Goal: Information Seeking & Learning: Understand process/instructions

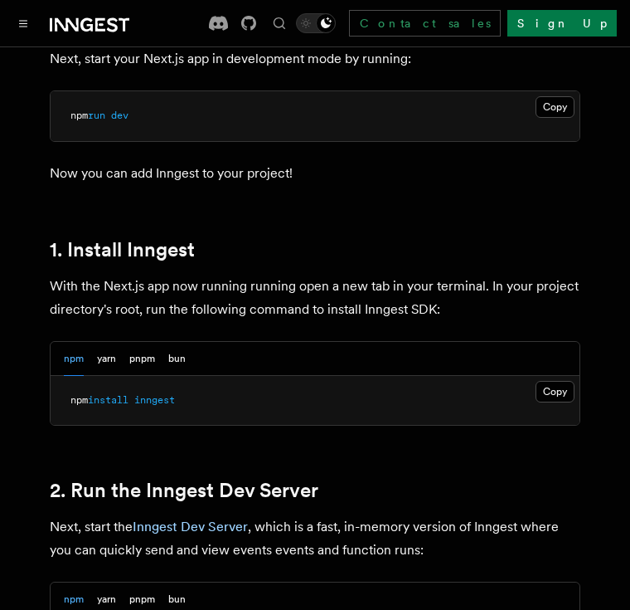
scroll to position [839, 0]
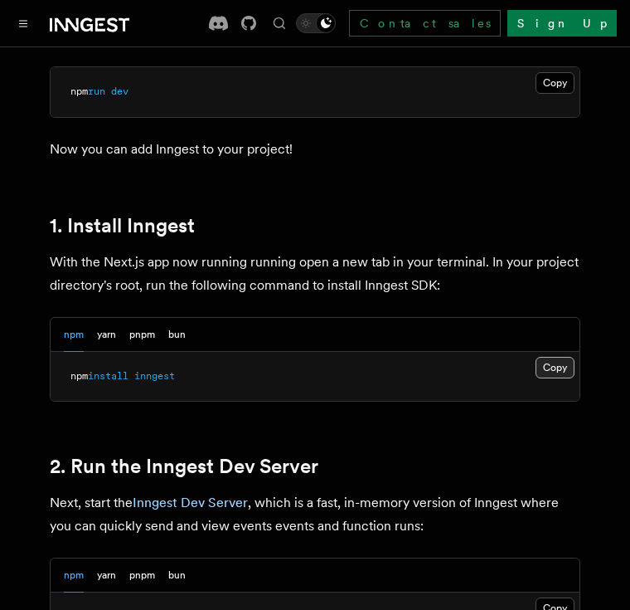
click at [547, 357] on button "Copy Copied" at bounding box center [555, 368] width 39 height 22
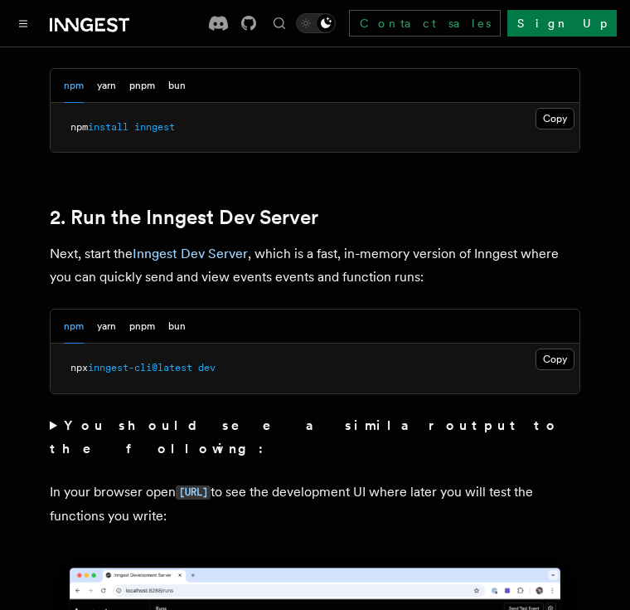
scroll to position [1093, 0]
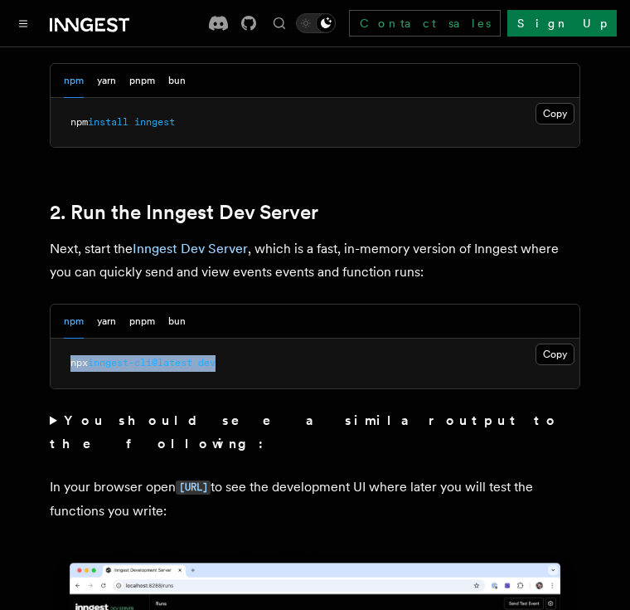
drag, startPoint x: 245, startPoint y: 351, endPoint x: 63, endPoint y: 354, distance: 182.5
click at [63, 354] on pre "npx inngest-cli@latest dev" at bounding box center [315, 363] width 529 height 50
copy span "npx inngest-cli@latest dev"
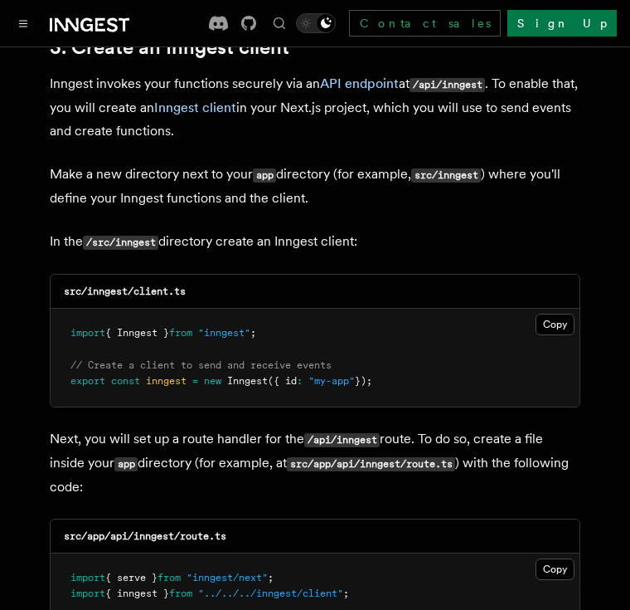
scroll to position [1995, 0]
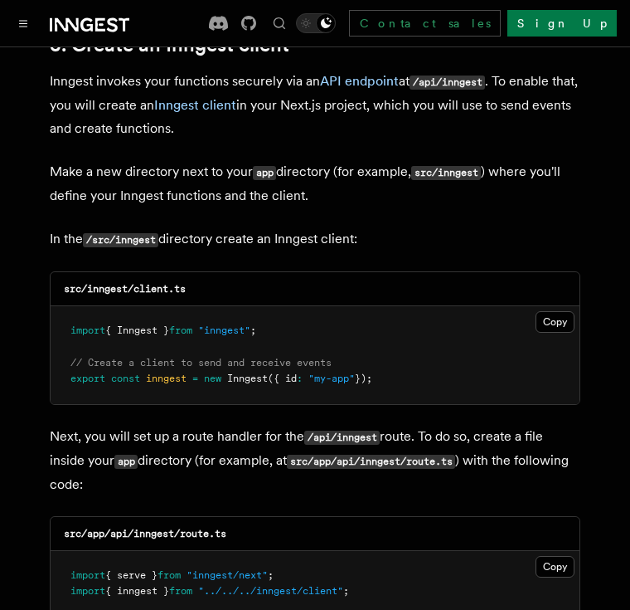
click at [218, 425] on p "Next, you will set up a route handler for the /api/inngest route. To do so, cre…" at bounding box center [315, 460] width 531 height 71
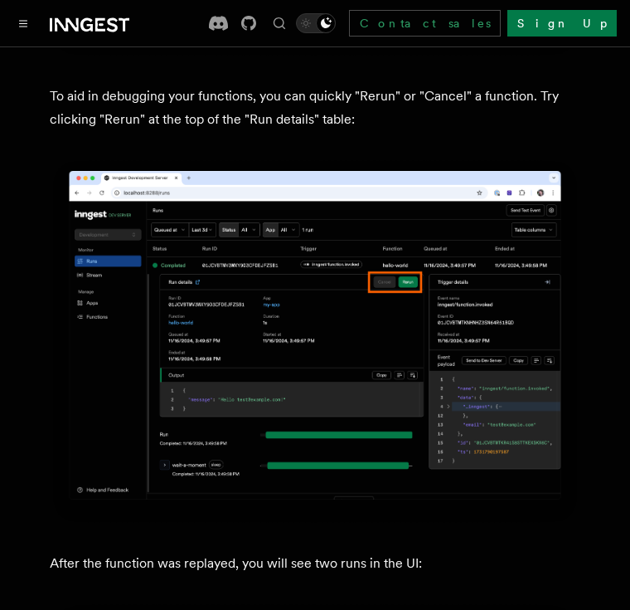
scroll to position [6857, 0]
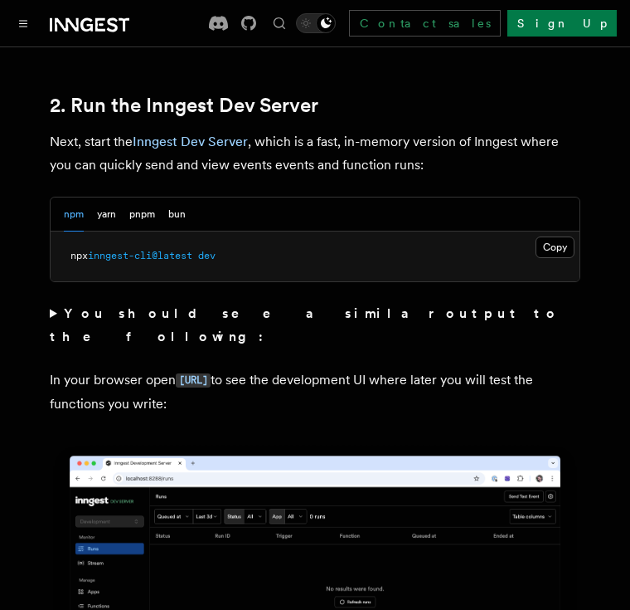
scroll to position [1199, 0]
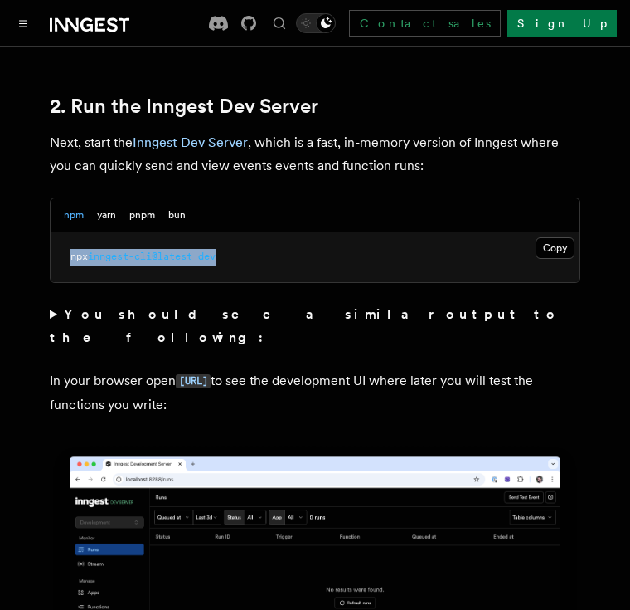
drag, startPoint x: 249, startPoint y: 227, endPoint x: 53, endPoint y: 236, distance: 195.9
click at [53, 236] on pre "npx inngest-cli@latest dev" at bounding box center [315, 257] width 529 height 50
copy span "npx inngest-cli@latest dev"
